Goal: Find specific page/section: Find specific page/section

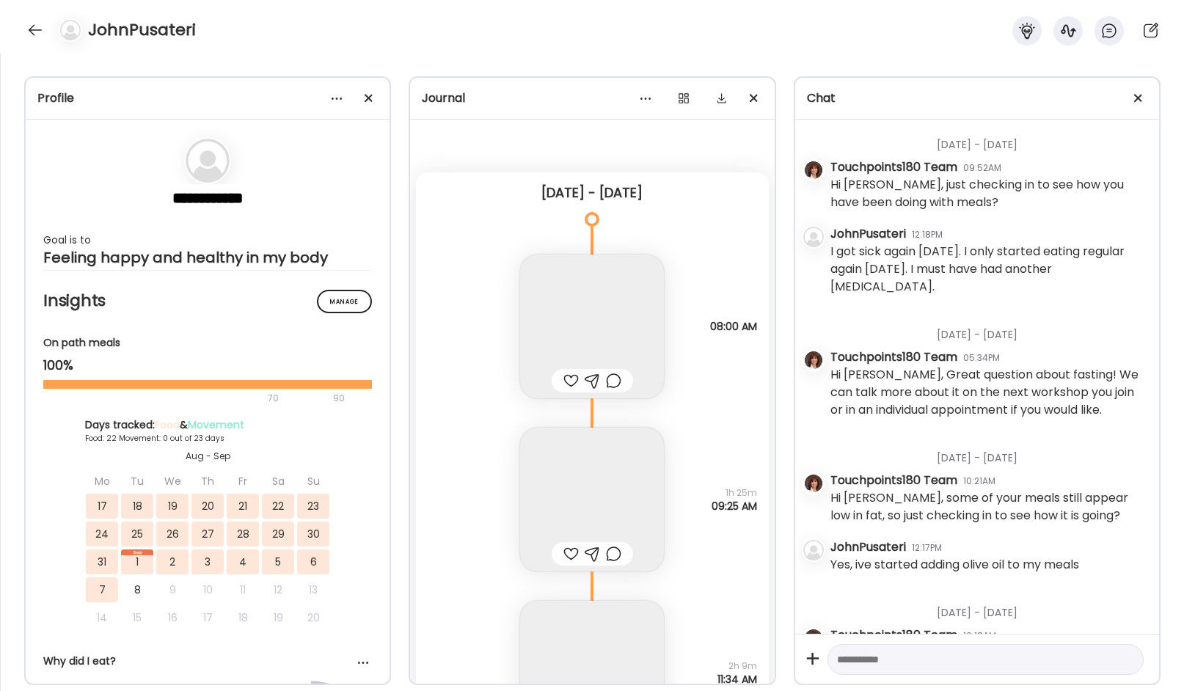
scroll to position [232, 0]
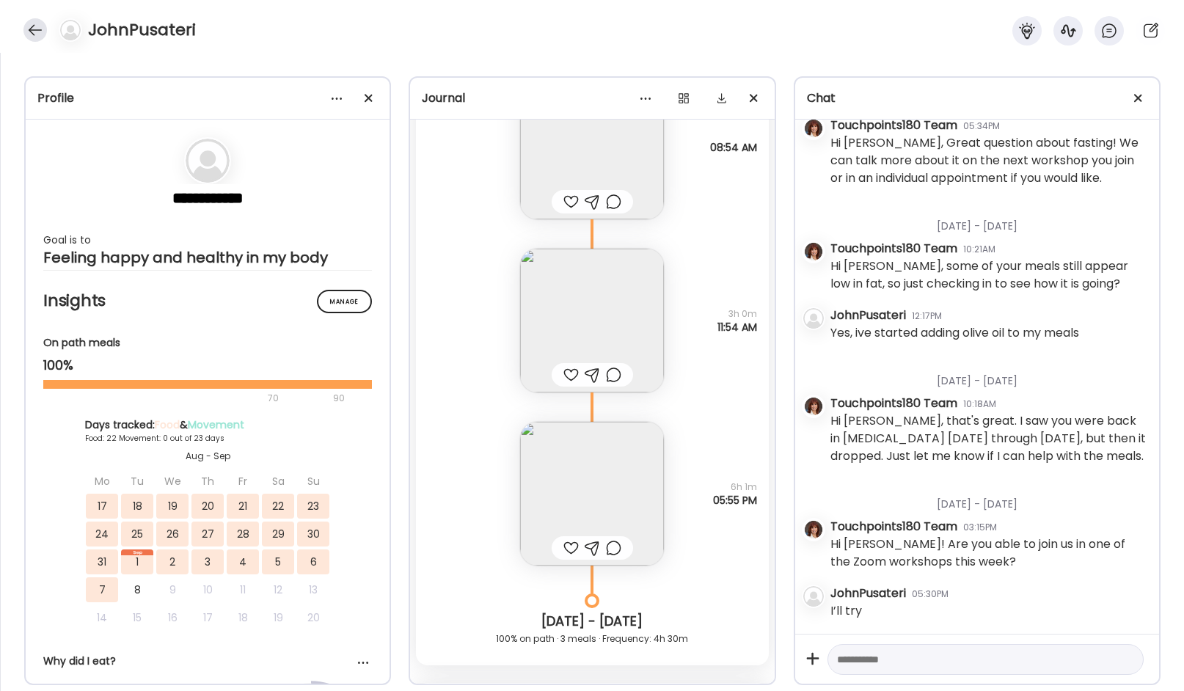
click at [32, 26] on div at bounding box center [34, 29] width 23 height 23
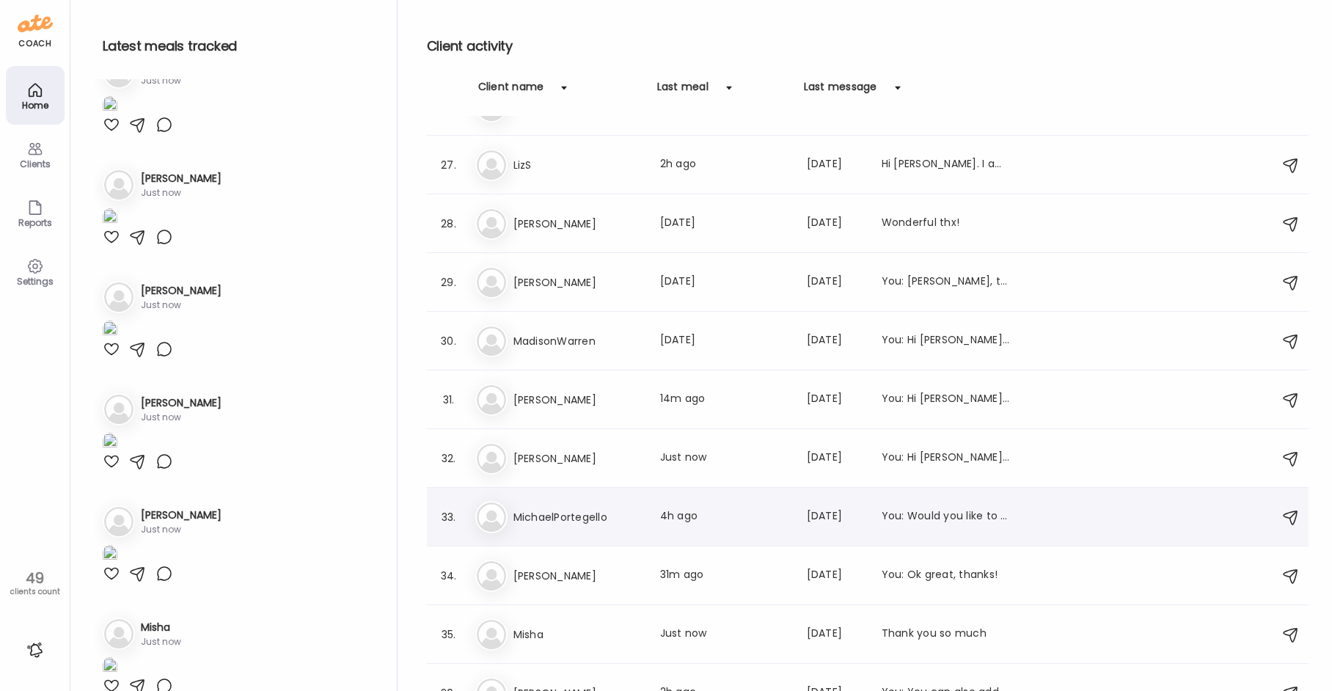
scroll to position [1558, 0]
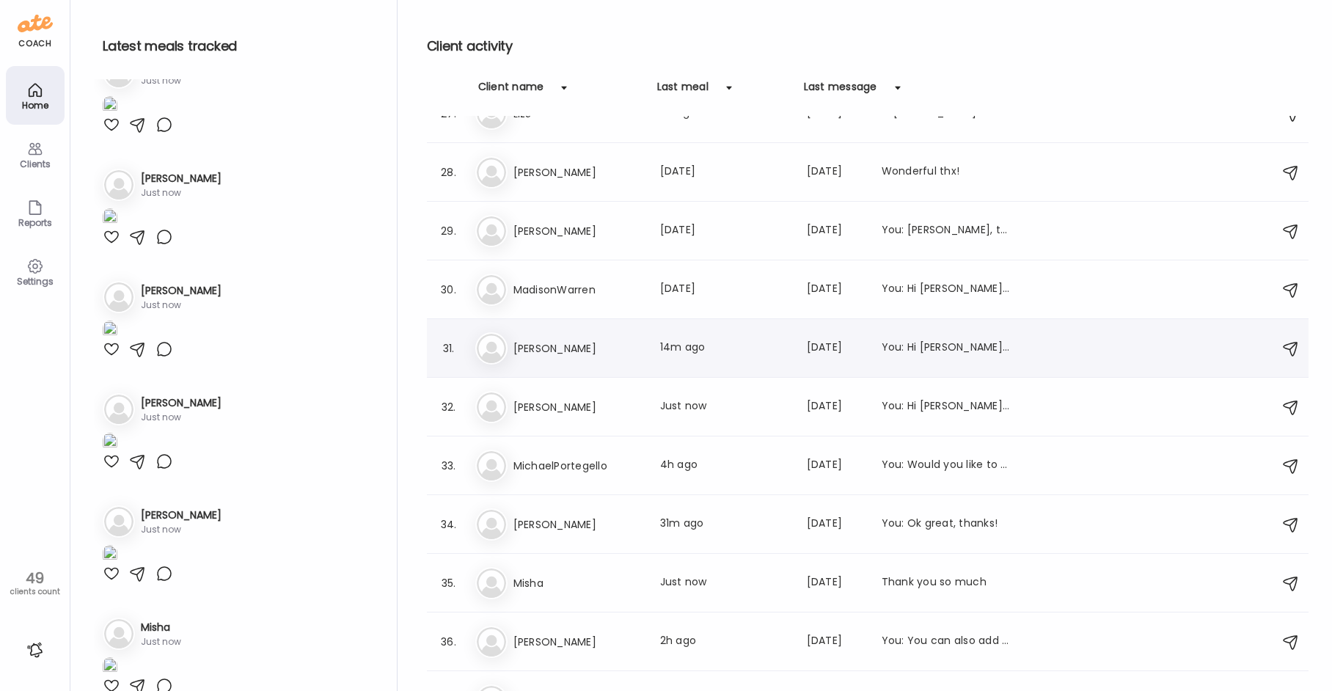
click at [594, 351] on h3 "[PERSON_NAME]" at bounding box center [578, 349] width 129 height 18
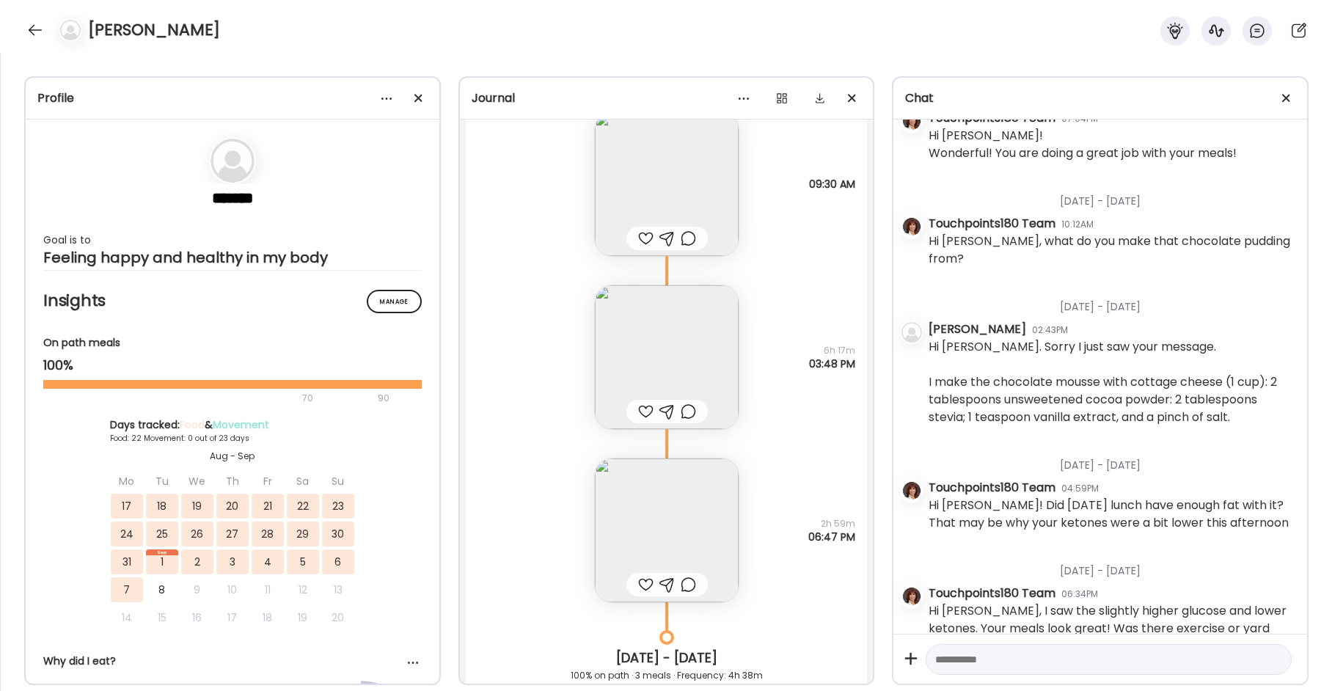
scroll to position [21566, 0]
click at [660, 494] on img at bounding box center [667, 530] width 144 height 144
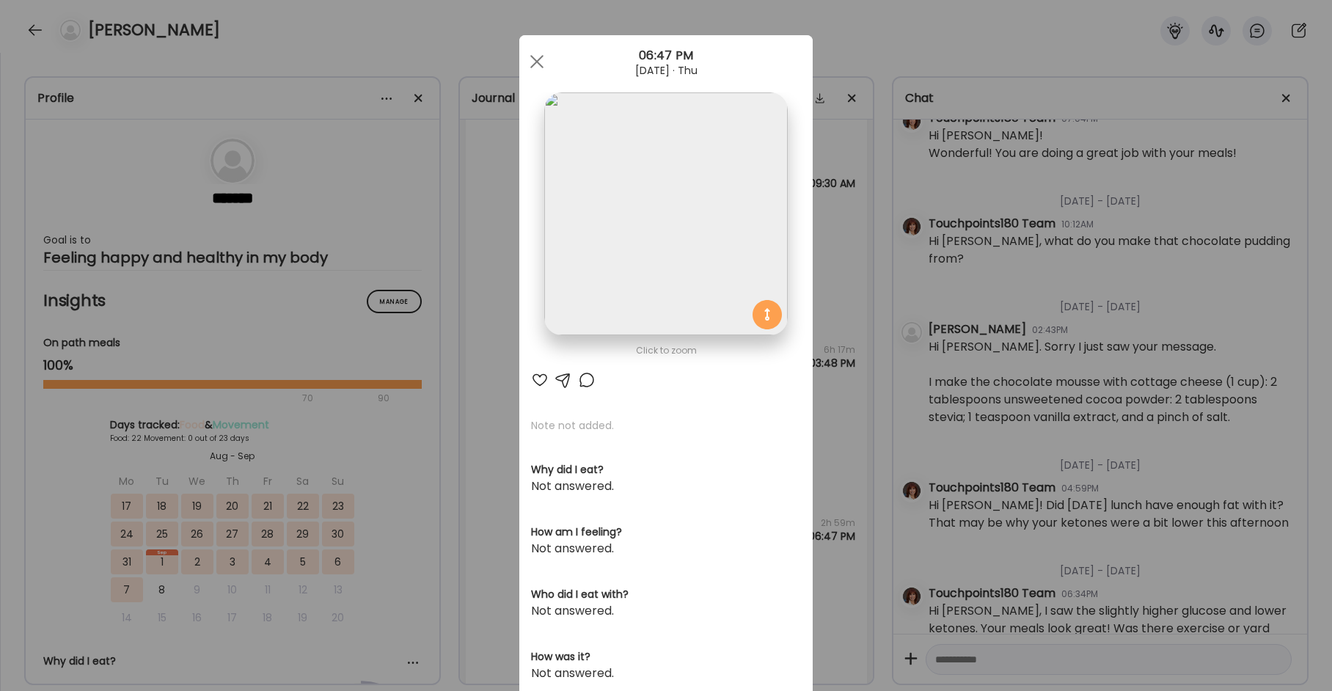
click at [472, 408] on div "Ate Coach Dashboard Wahoo! It’s official Take a moment to set up your Coach Pro…" at bounding box center [666, 345] width 1332 height 691
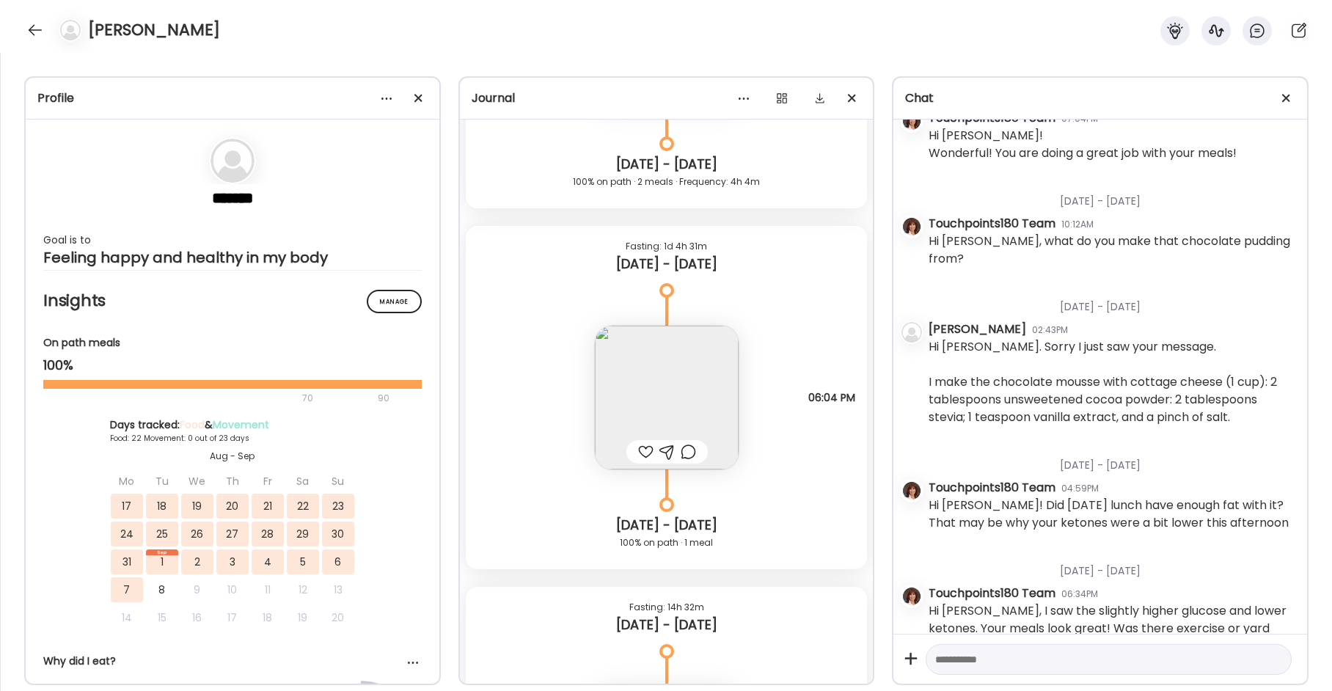
scroll to position [20245, 0]
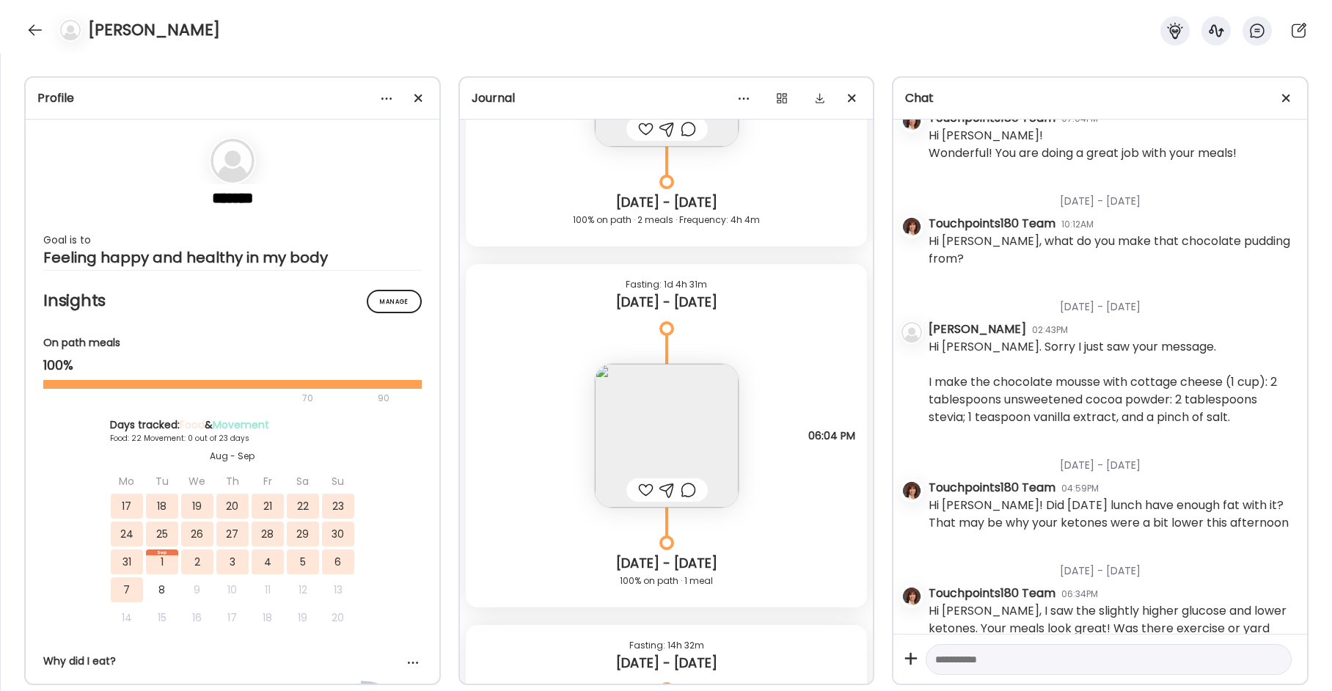
click at [654, 409] on img at bounding box center [667, 436] width 144 height 144
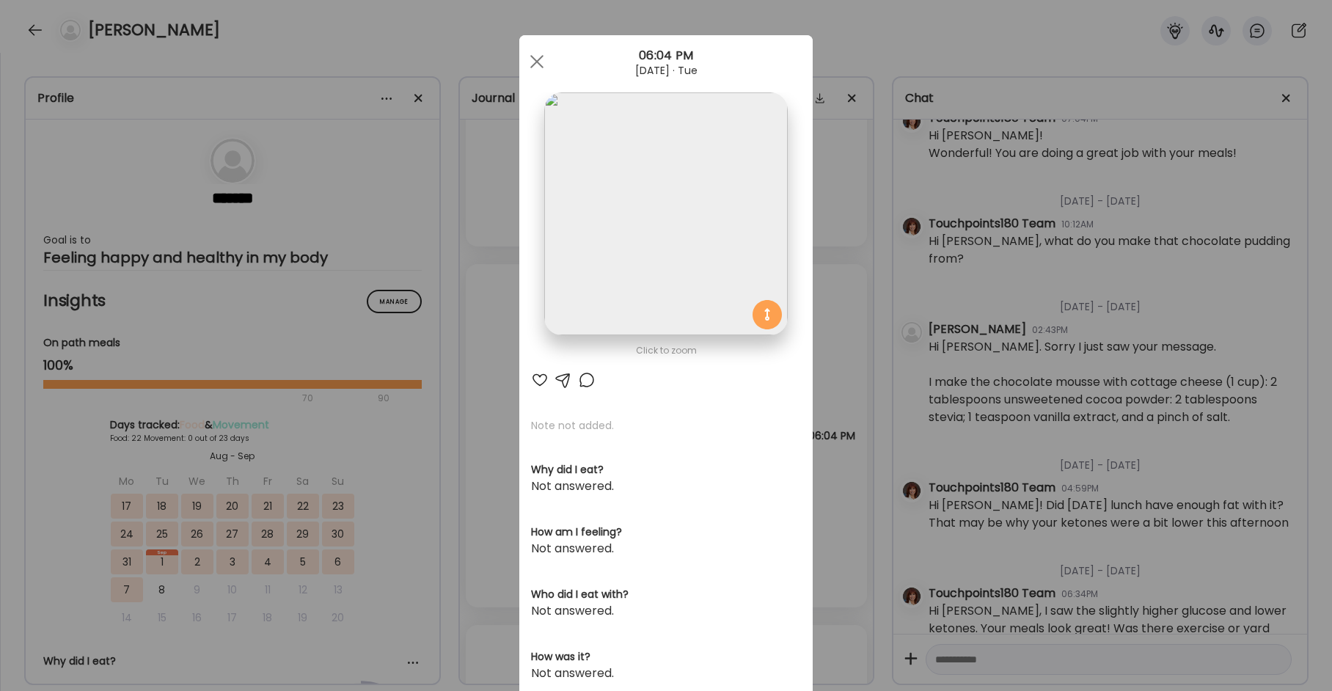
click at [648, 234] on img at bounding box center [665, 213] width 243 height 243
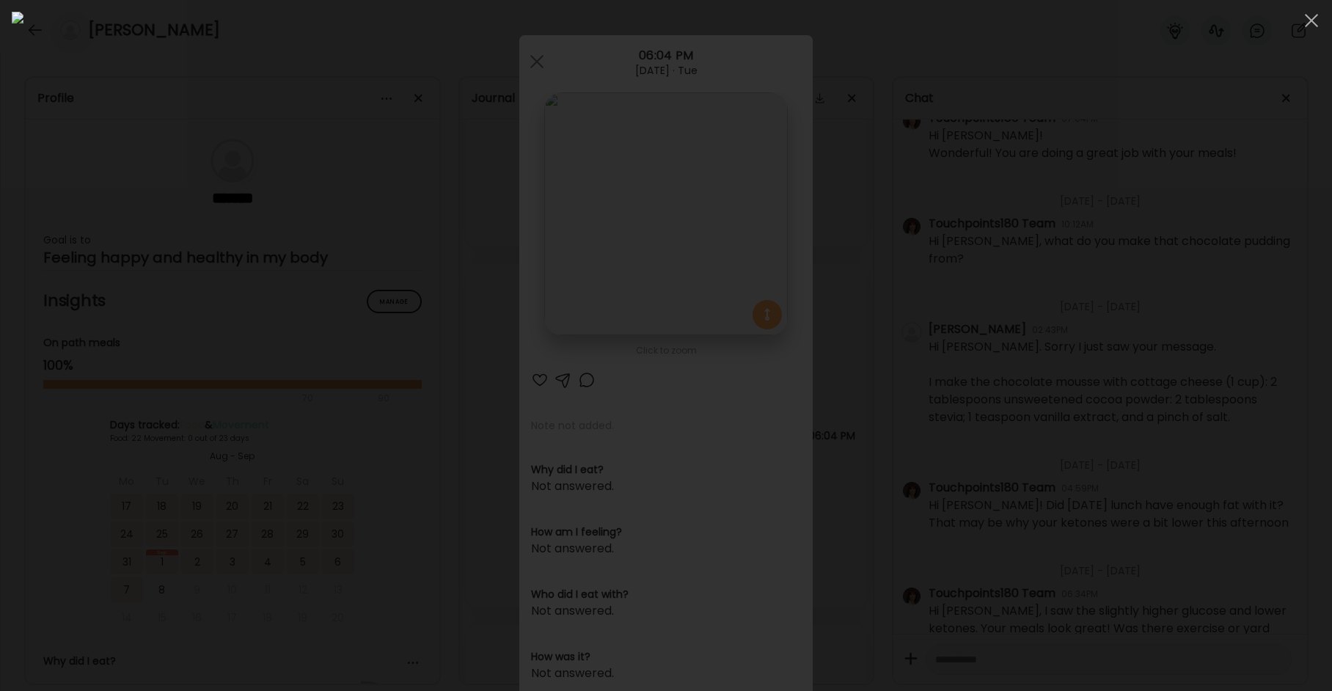
click at [1109, 234] on div at bounding box center [666, 346] width 1309 height 668
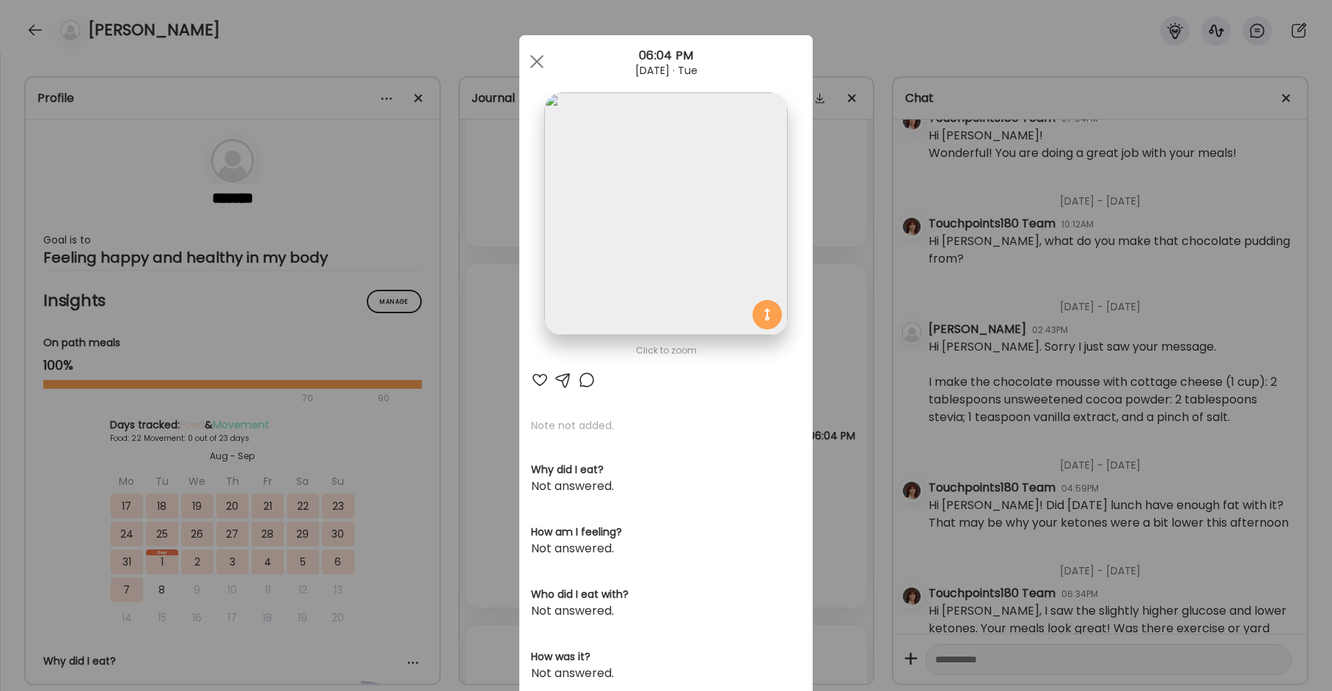
click at [854, 336] on div "Ate Coach Dashboard Wahoo! It’s official Take a moment to set up your Coach Pro…" at bounding box center [666, 345] width 1332 height 691
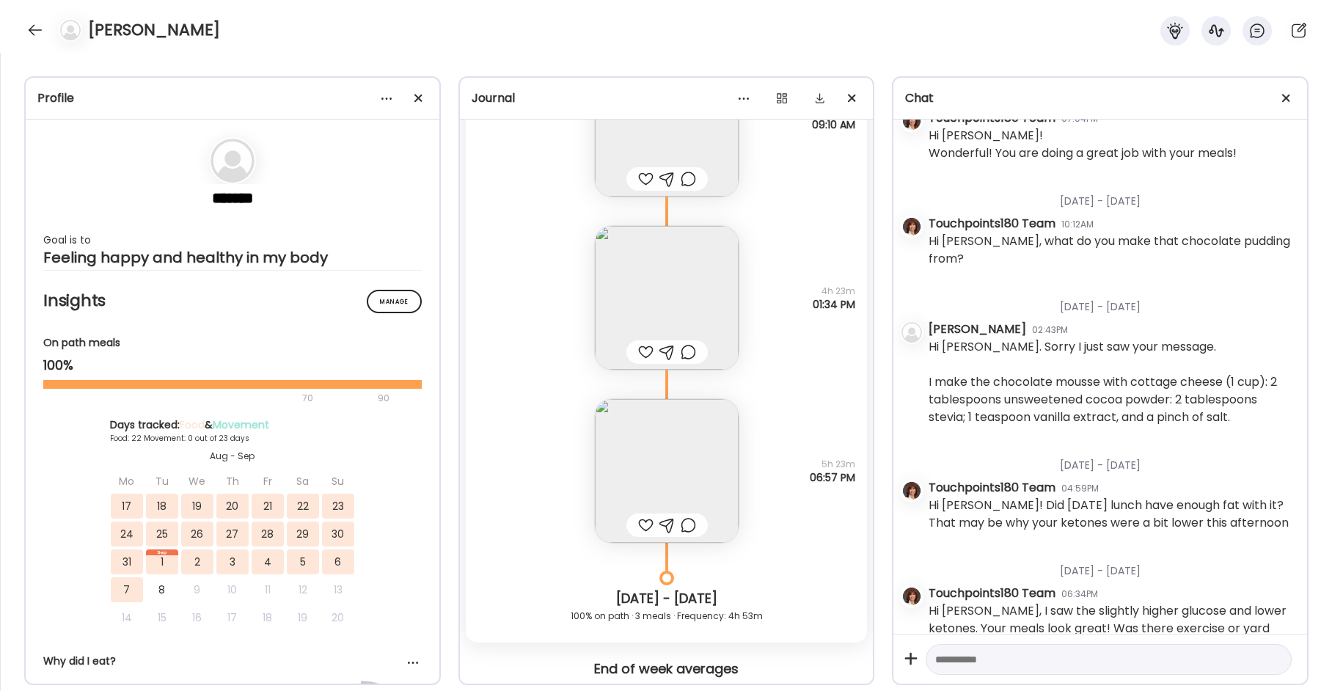
scroll to position [19218, 0]
click at [34, 23] on div at bounding box center [34, 29] width 23 height 23
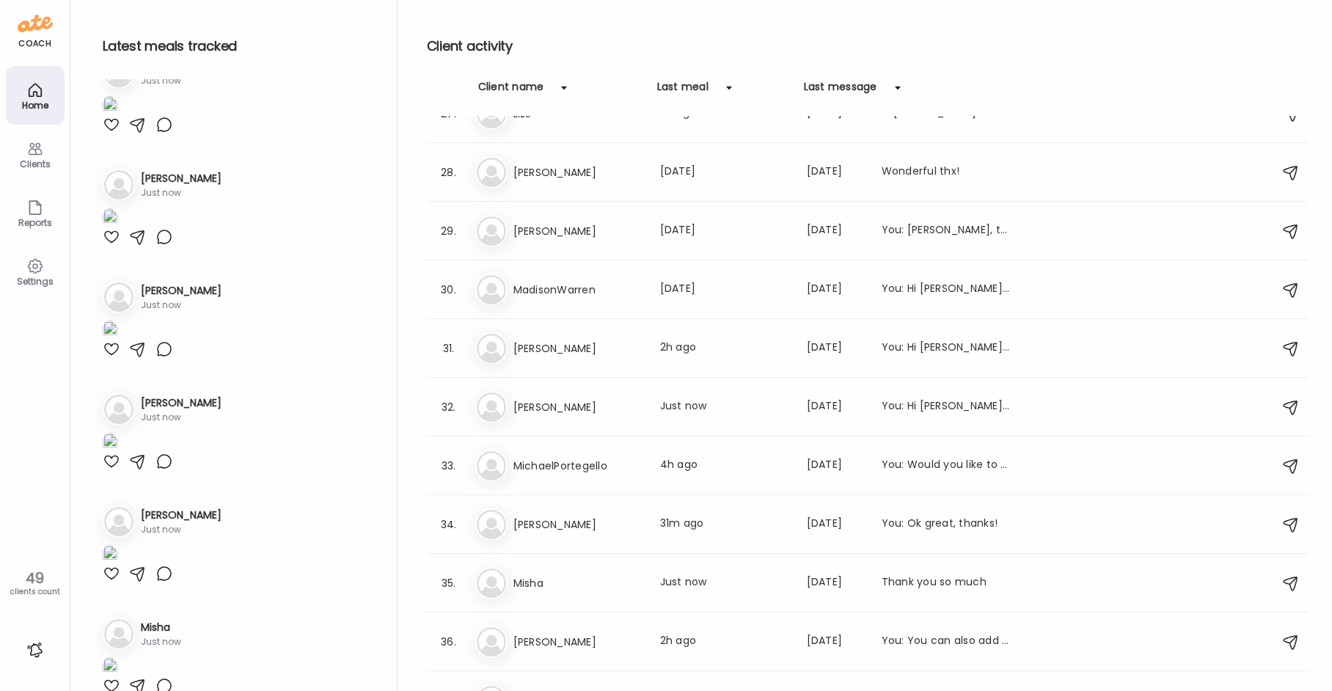
click at [373, 297] on div "Latest meals tracked 1. Wi WinnieB. Just now 2. Ha HadassahEdelkopf Just now 3.…" at bounding box center [246, 349] width 304 height 698
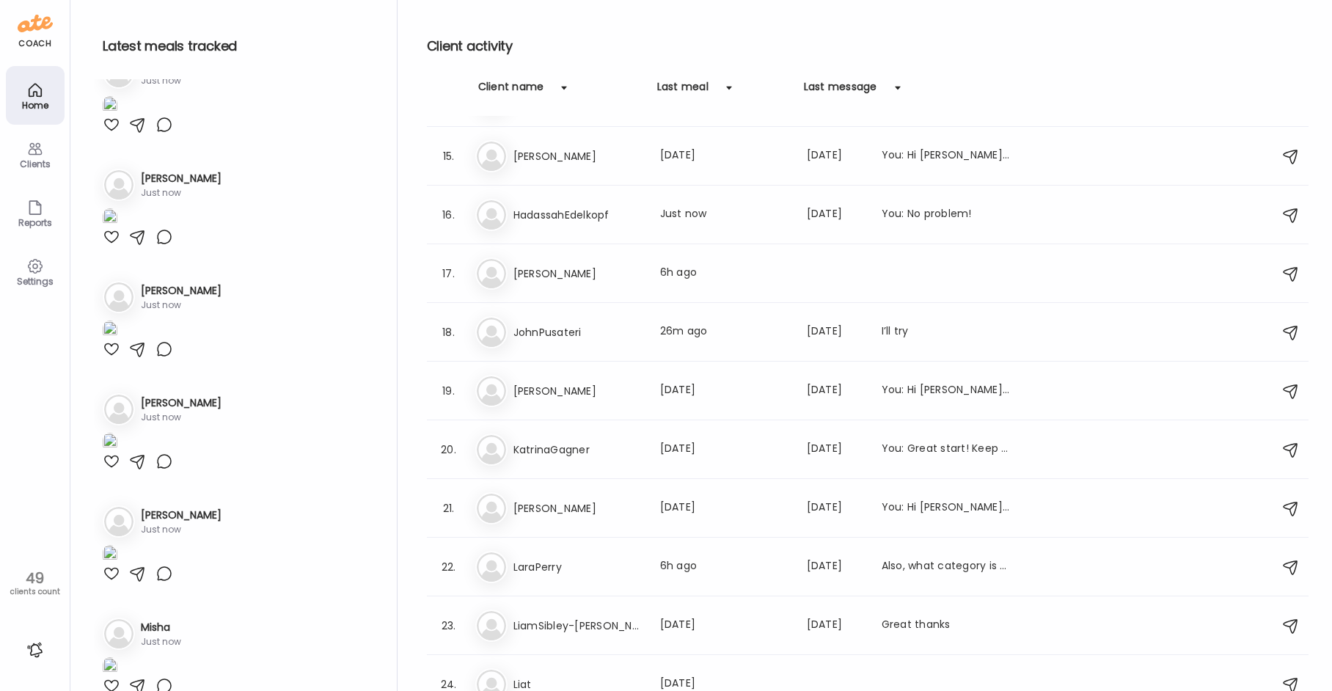
scroll to position [807, 0]
click at [609, 220] on h3 "HadassahEdelkopf" at bounding box center [578, 219] width 129 height 18
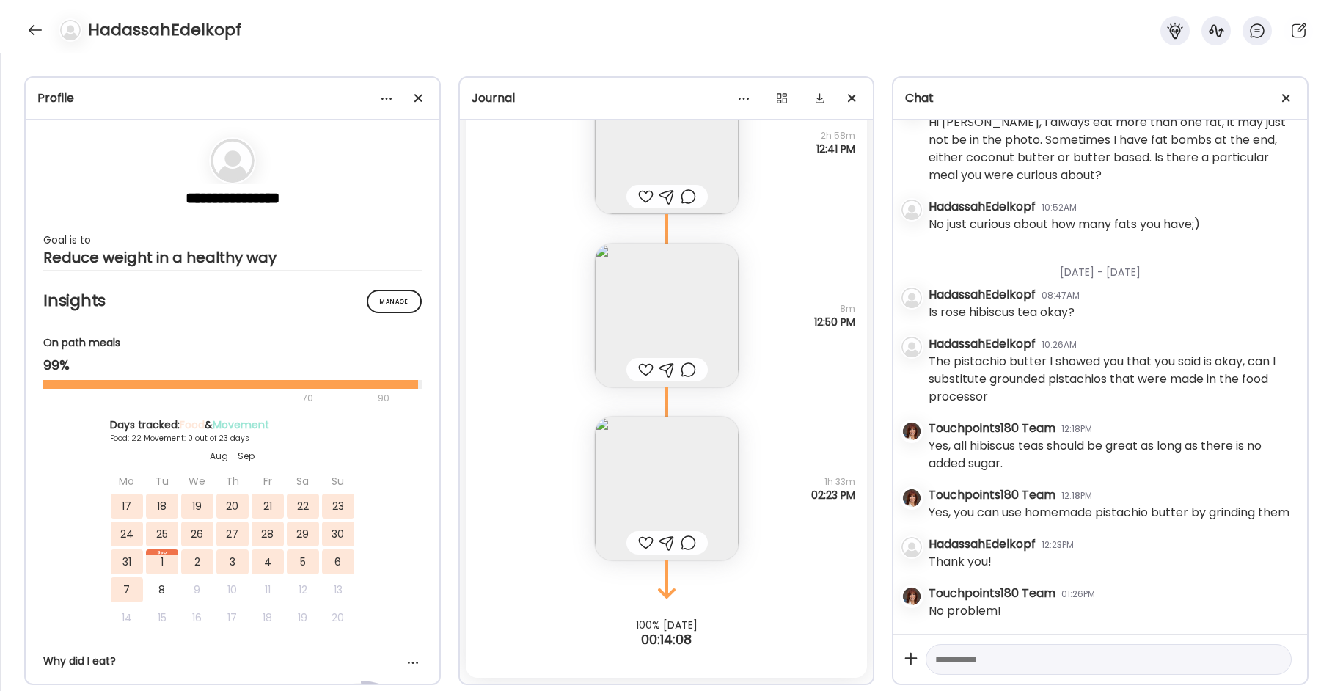
scroll to position [55619, 0]
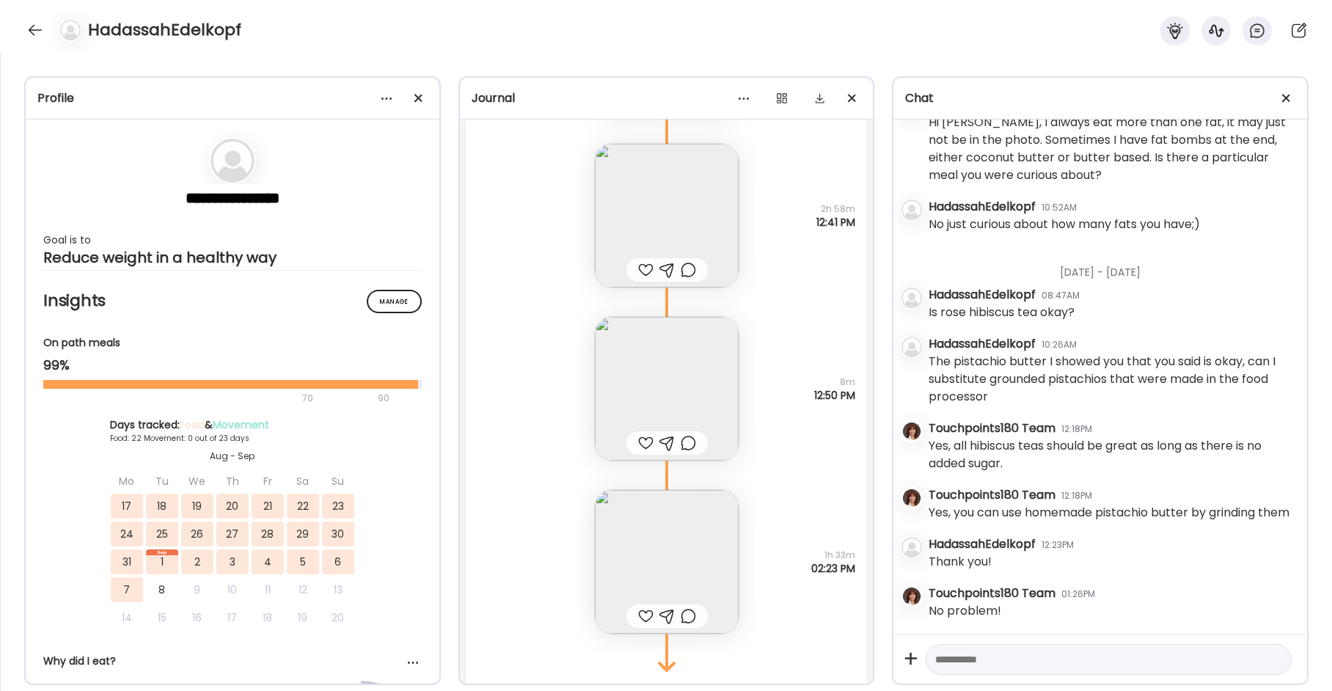
click at [665, 390] on img at bounding box center [667, 389] width 144 height 144
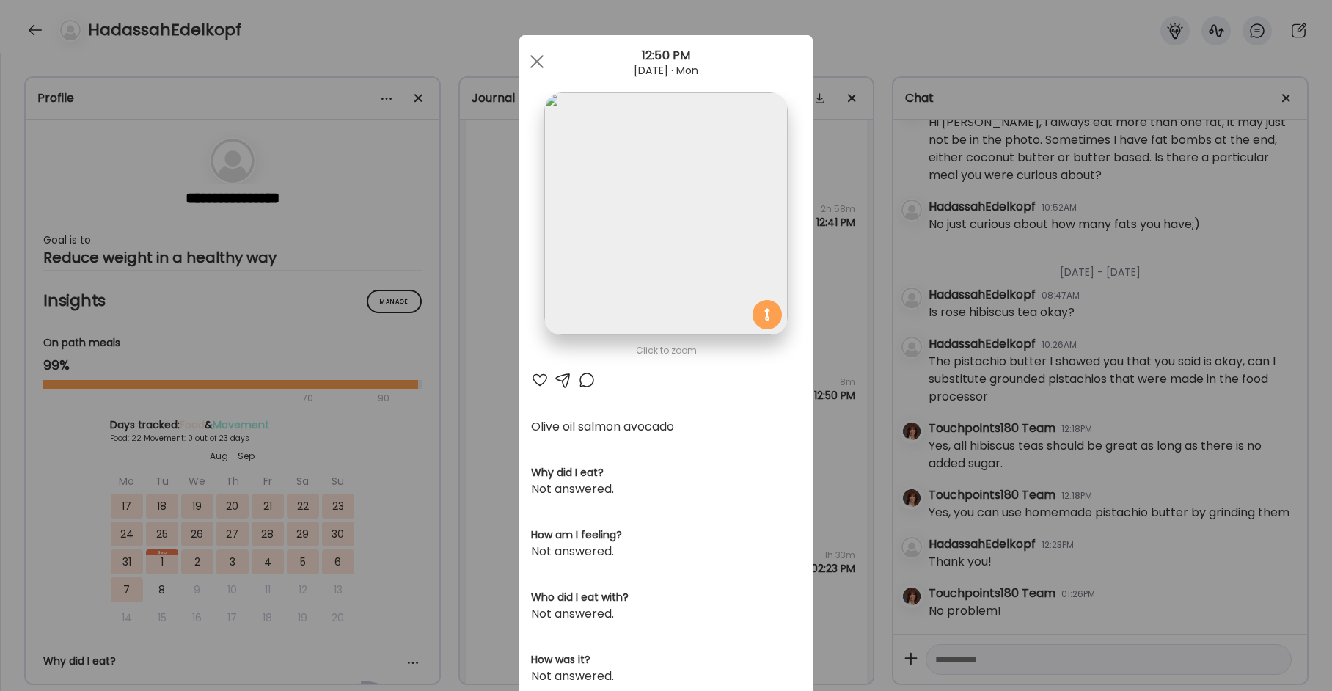
click at [629, 213] on img at bounding box center [665, 213] width 243 height 243
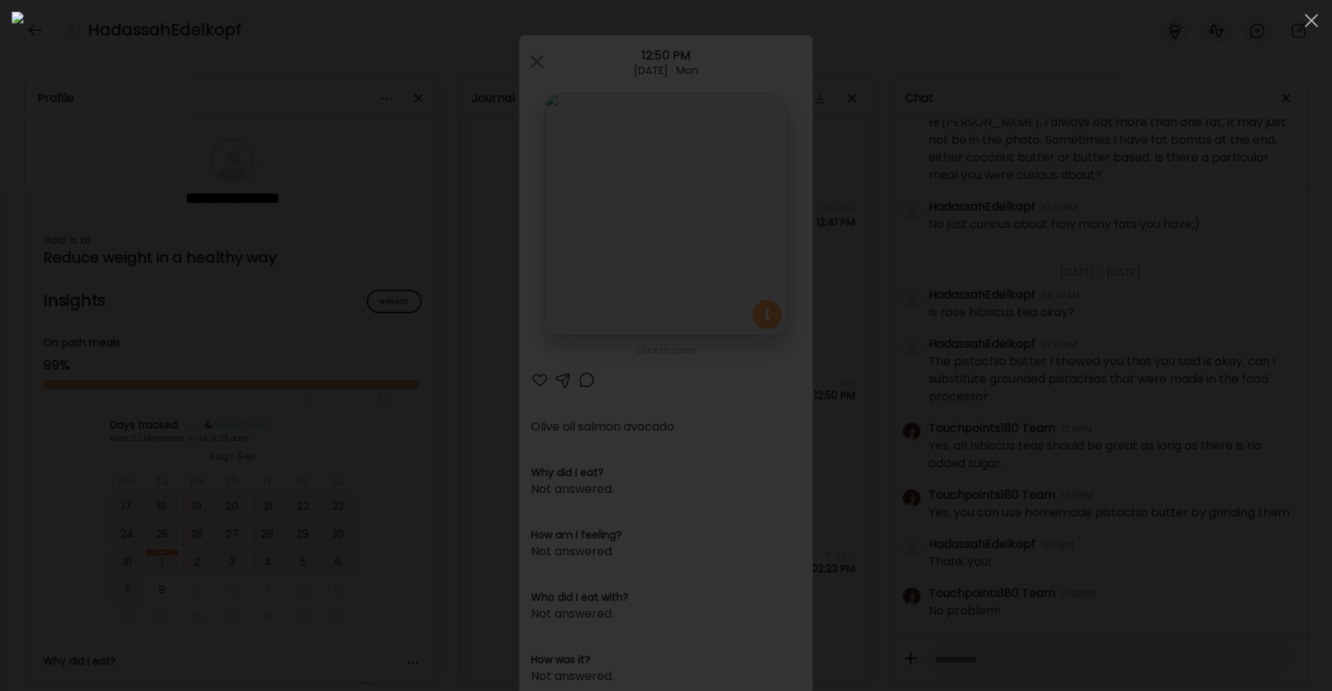
click at [282, 406] on div at bounding box center [666, 346] width 1309 height 668
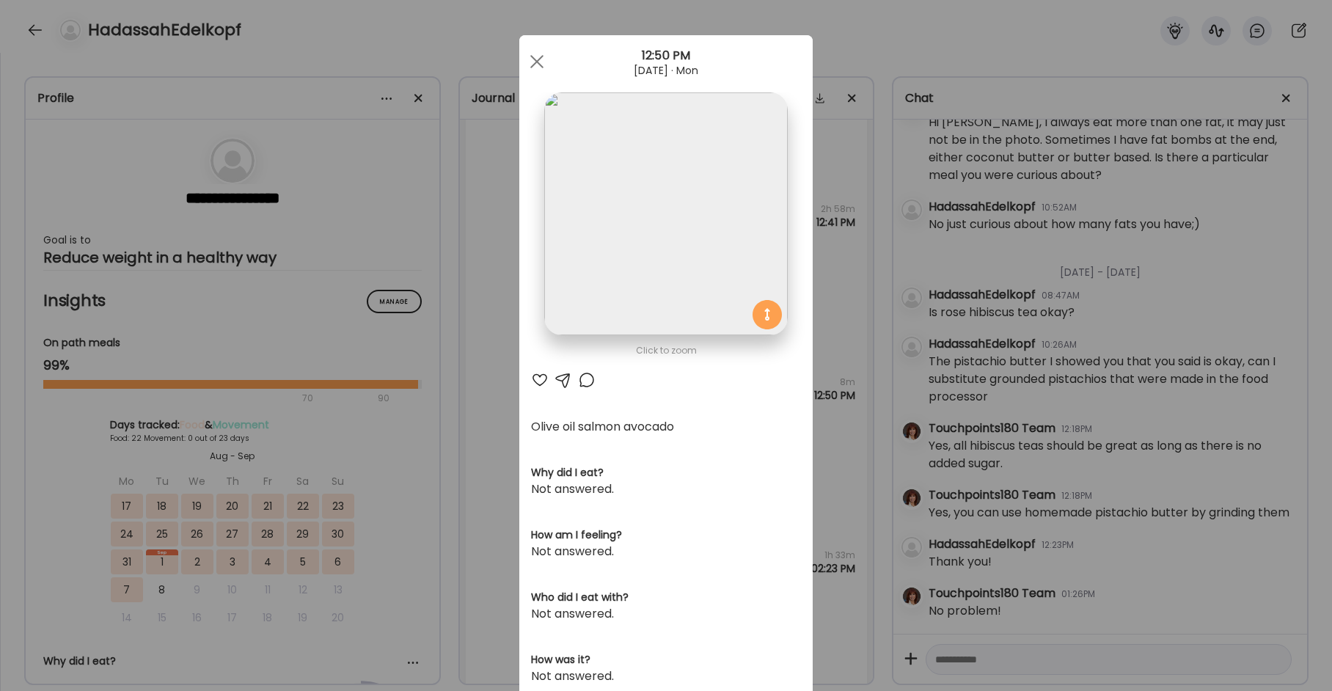
click at [466, 424] on div "Ate Coach Dashboard Wahoo! It’s official Take a moment to set up your Coach Pro…" at bounding box center [666, 345] width 1332 height 691
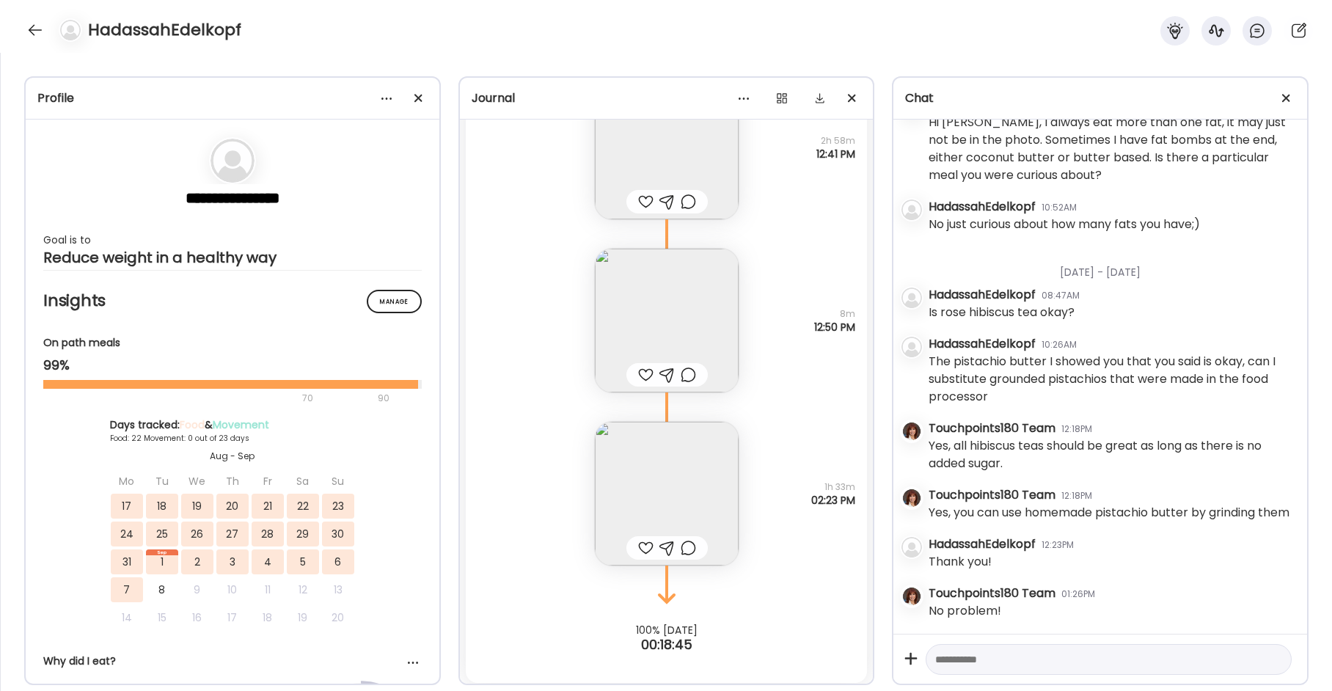
scroll to position [55692, 0]
drag, startPoint x: 43, startPoint y: 34, endPoint x: 36, endPoint y: 59, distance: 26.0
click at [43, 33] on div at bounding box center [34, 29] width 23 height 23
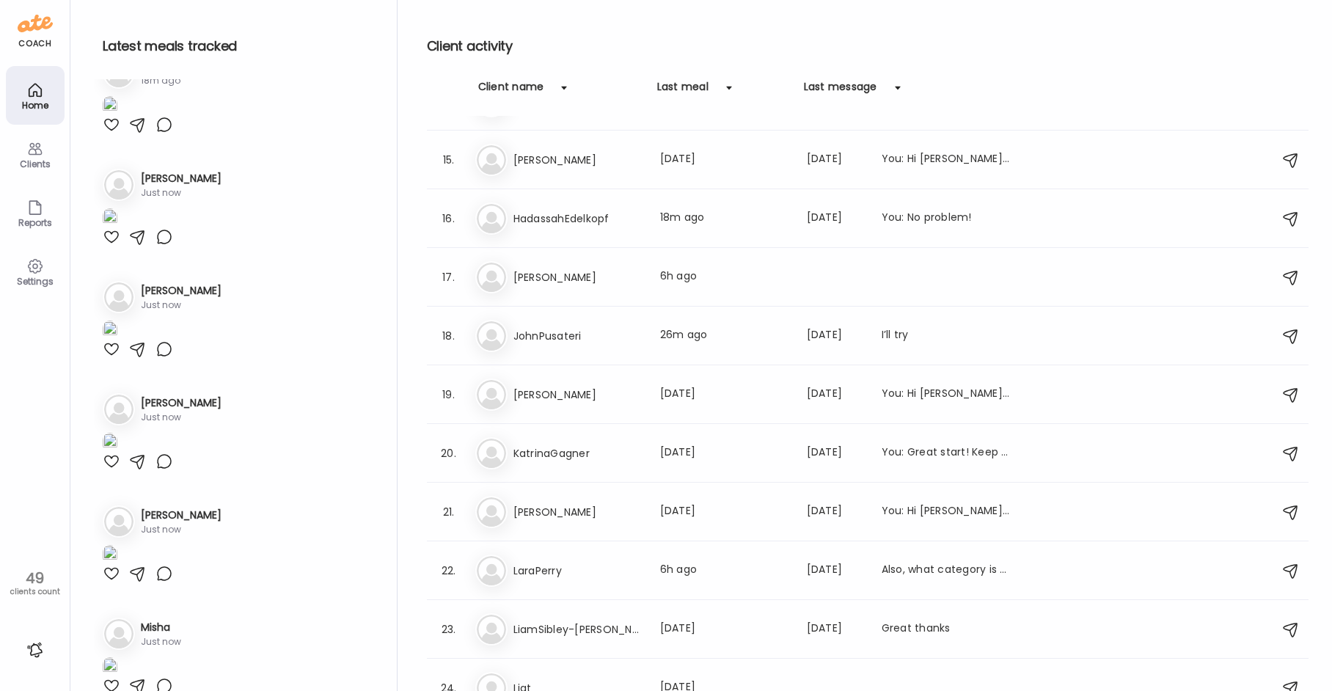
click at [397, 320] on div "Latest meals tracked 1. Wi WinnieB. Just now 2. Ha HadassahEdelkopf 18m ago 3. …" at bounding box center [246, 349] width 304 height 698
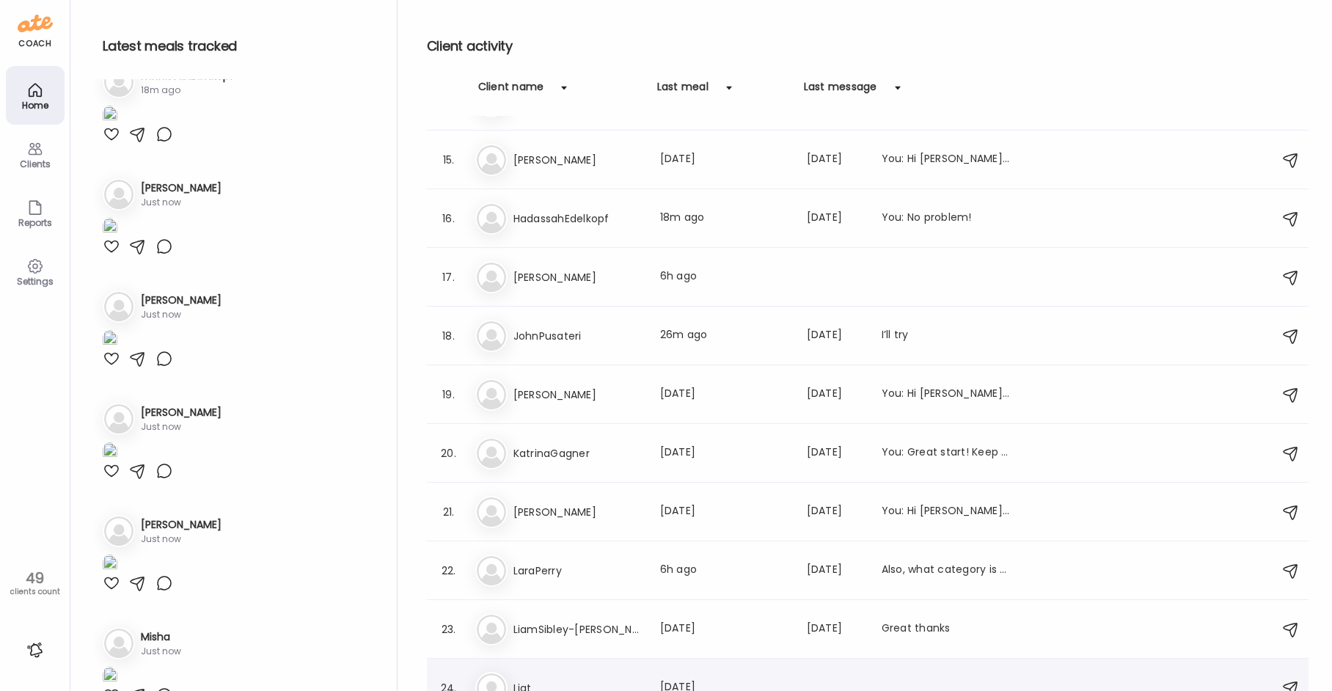
scroll to position [495, 0]
